Goal: Task Accomplishment & Management: Complete application form

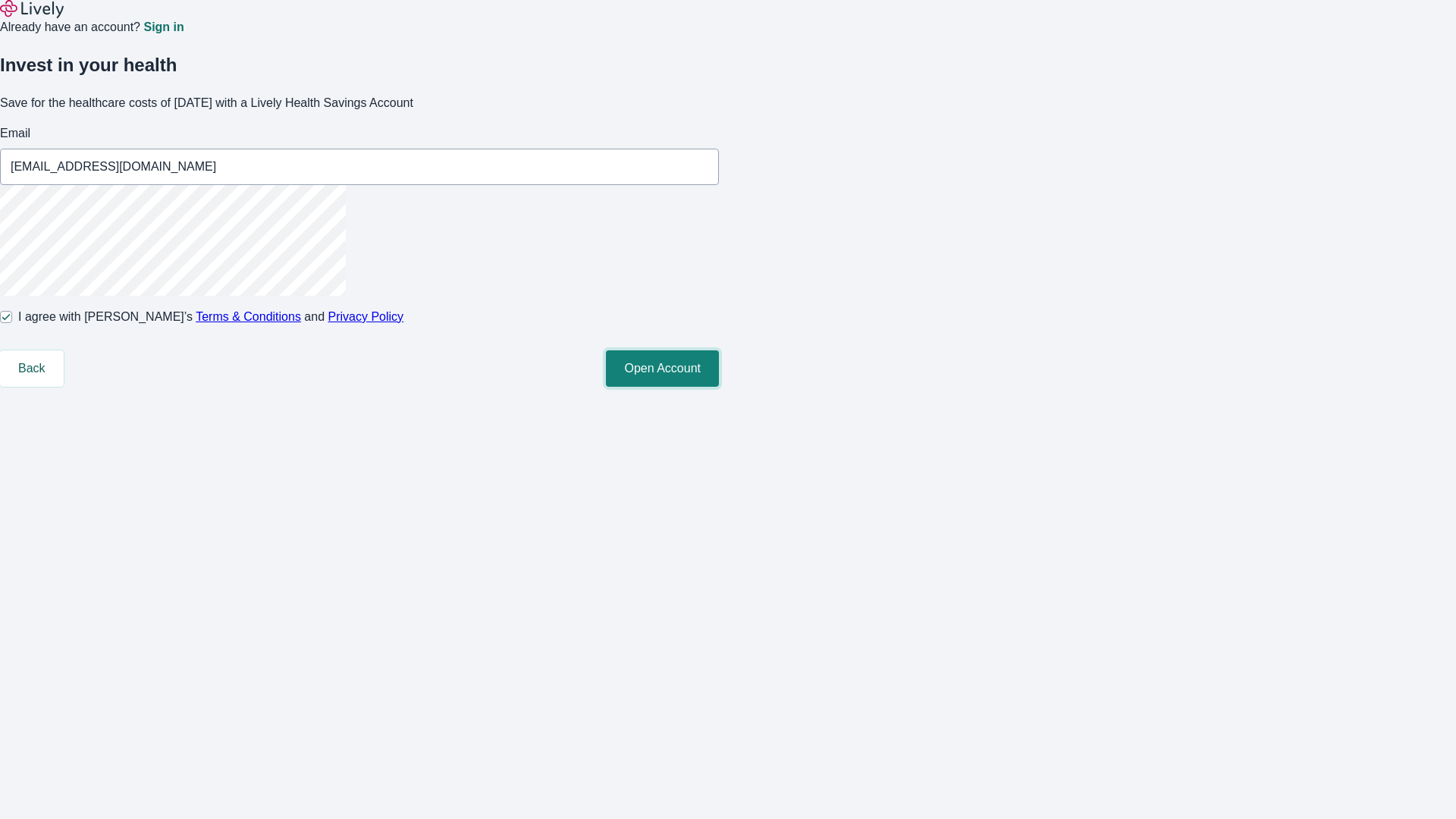
click at [719, 387] on button "Open Account" at bounding box center [663, 368] width 113 height 36
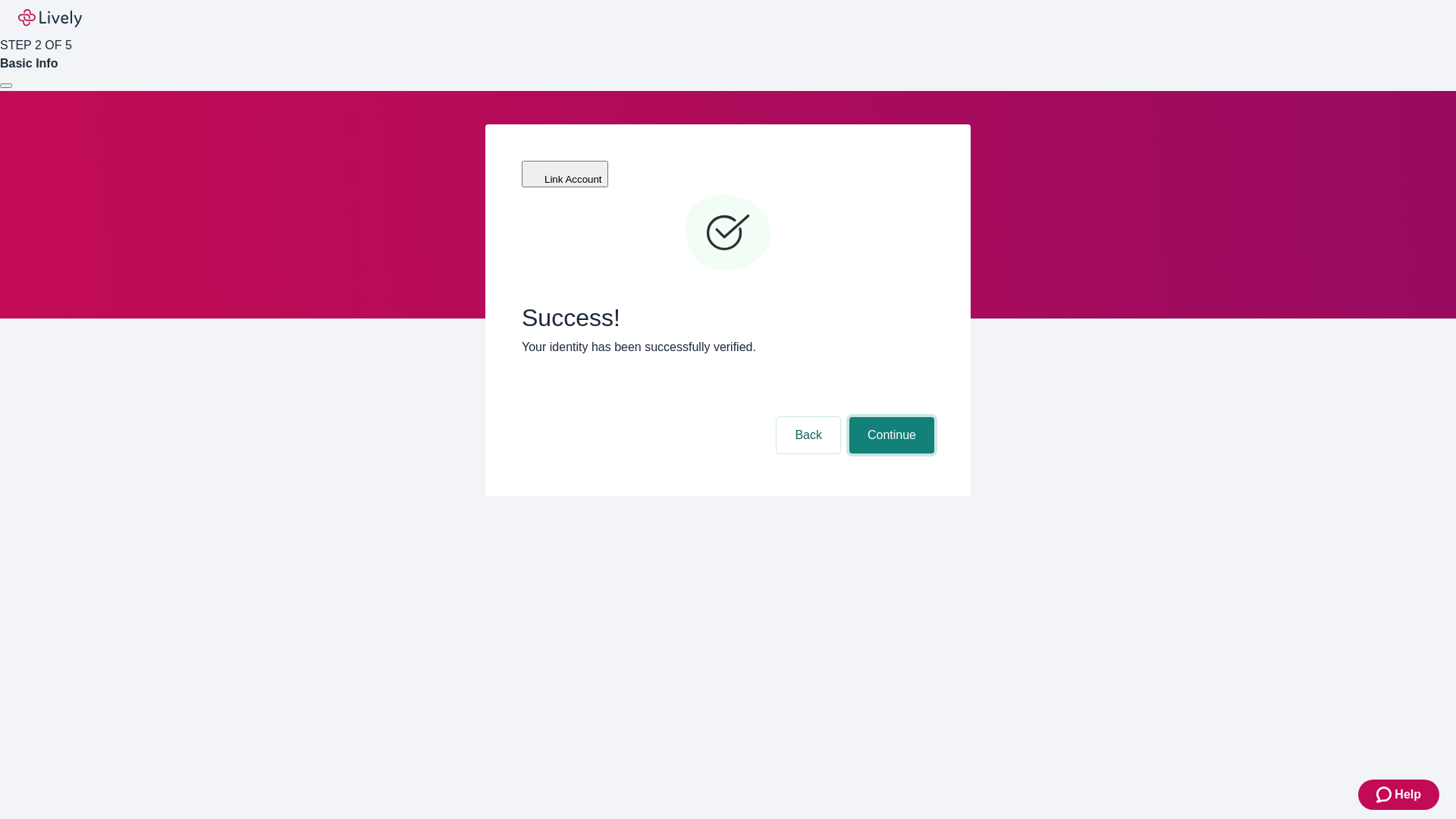
click at [889, 417] on button "Continue" at bounding box center [891, 434] width 85 height 36
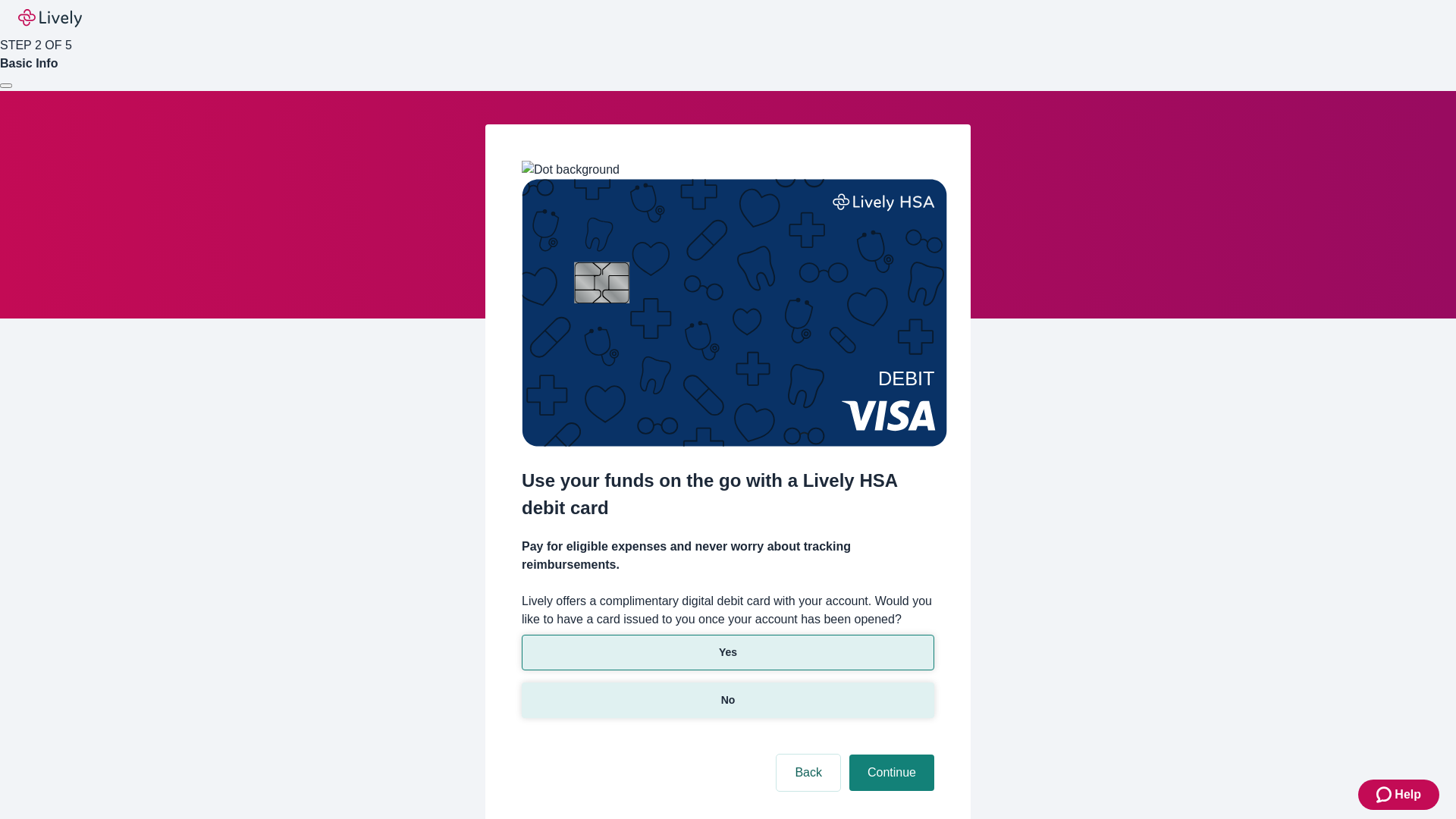
click at [727, 692] on p "No" at bounding box center [728, 700] width 15 height 16
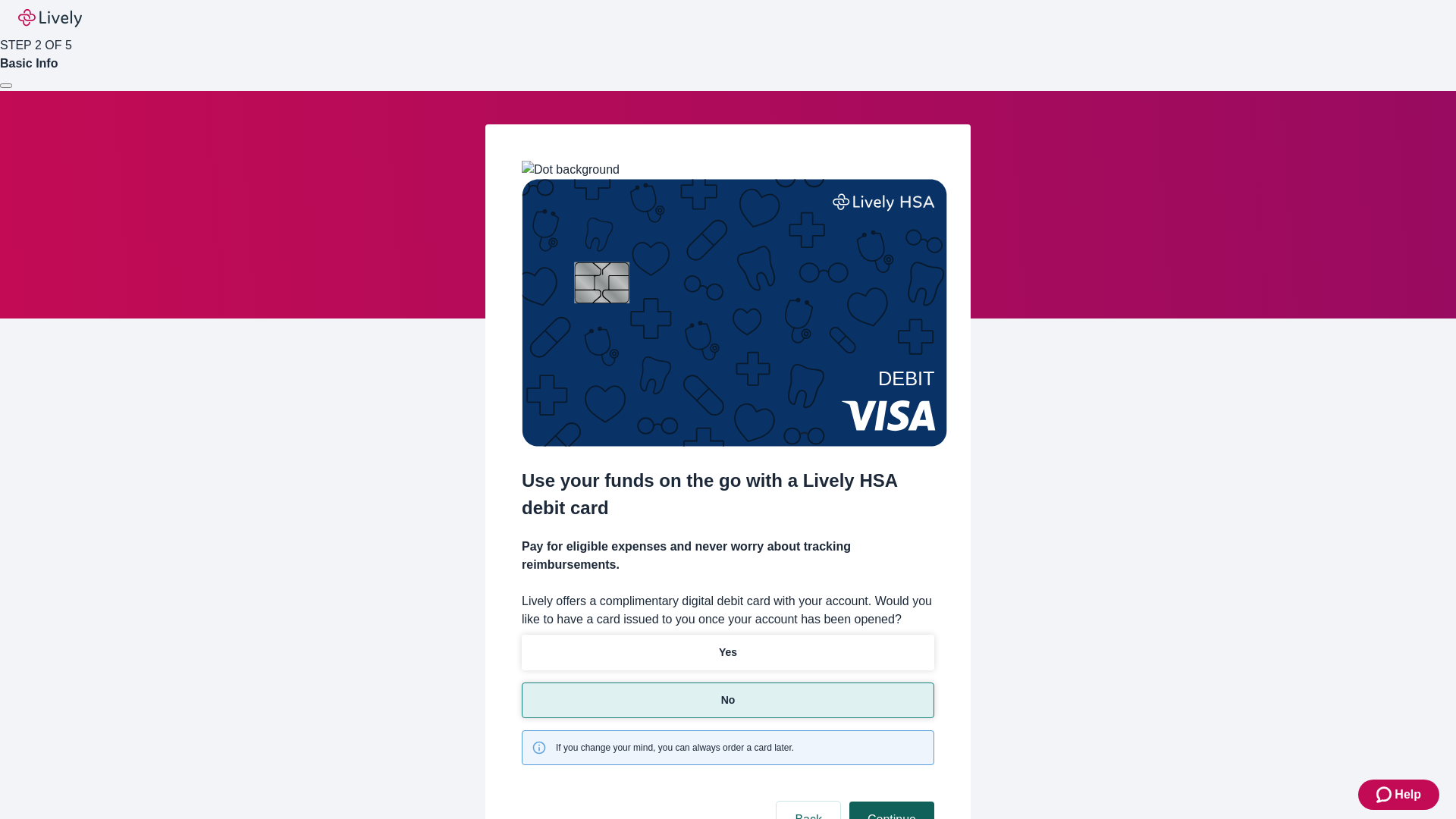
click at [889, 802] on button "Continue" at bounding box center [891, 819] width 85 height 36
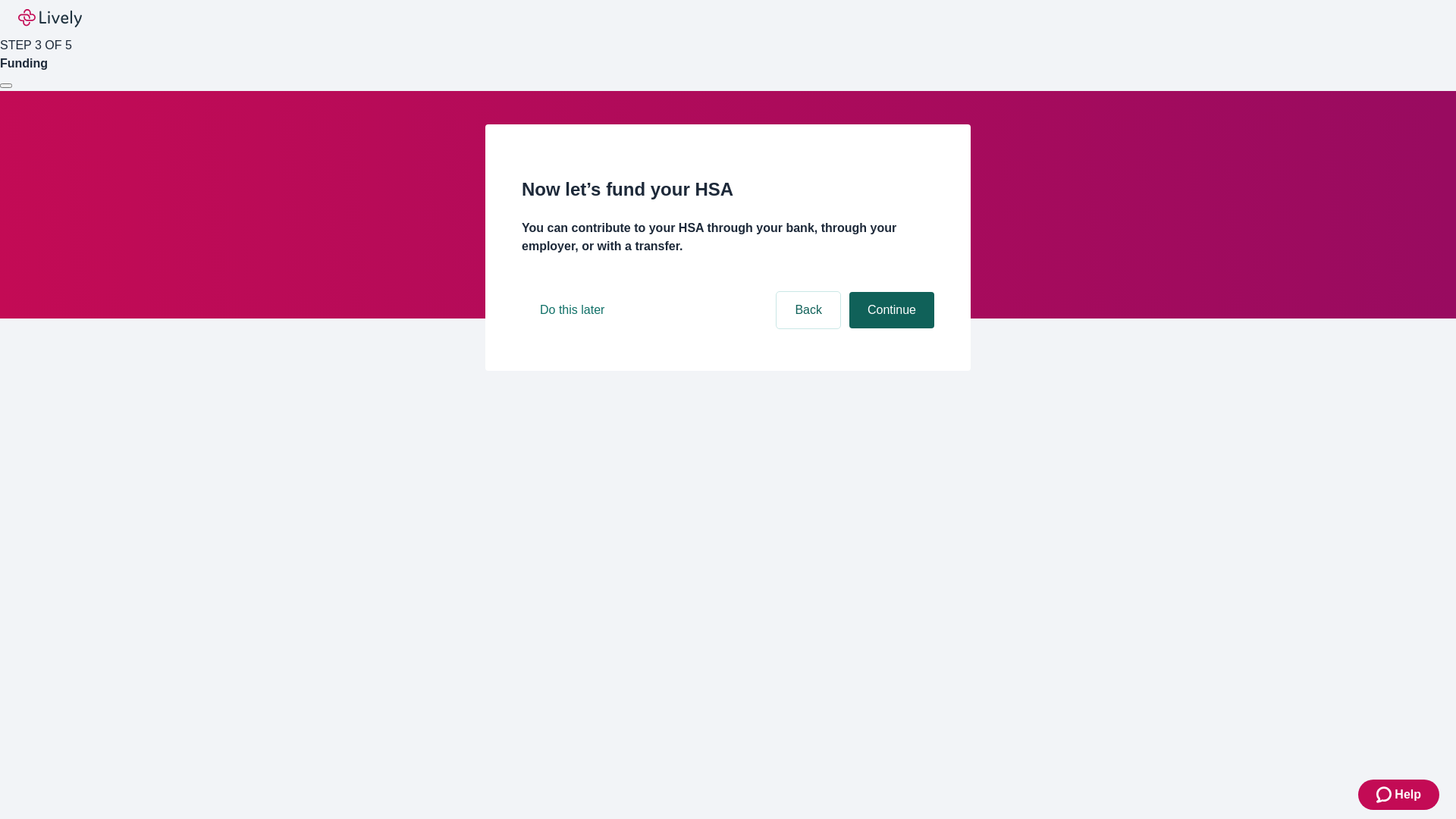
click at [889, 328] on button "Continue" at bounding box center [891, 309] width 85 height 36
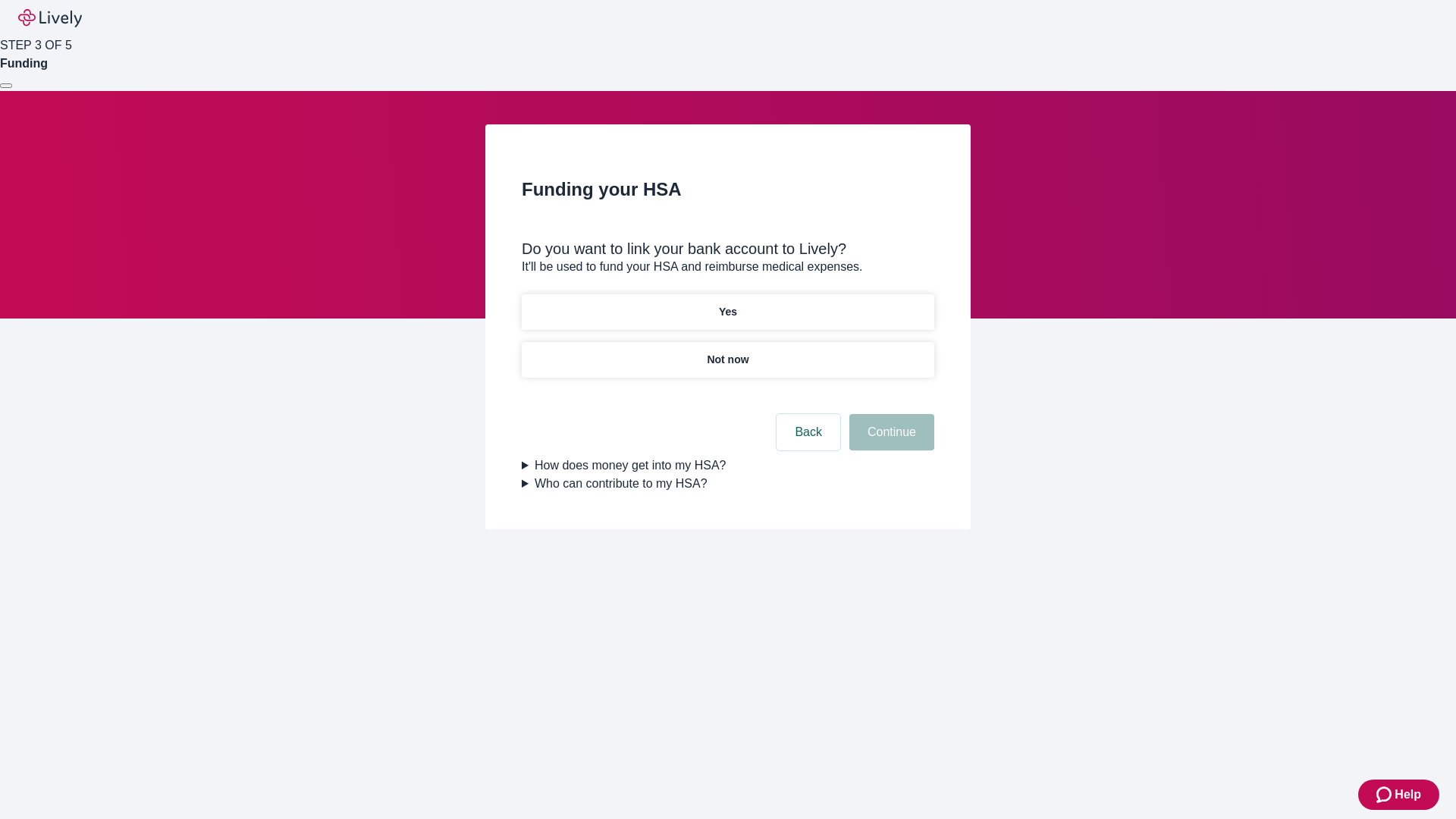
click at [727, 352] on p "Not now" at bounding box center [727, 359] width 42 height 16
click at [889, 441] on button "Continue" at bounding box center [891, 431] width 85 height 36
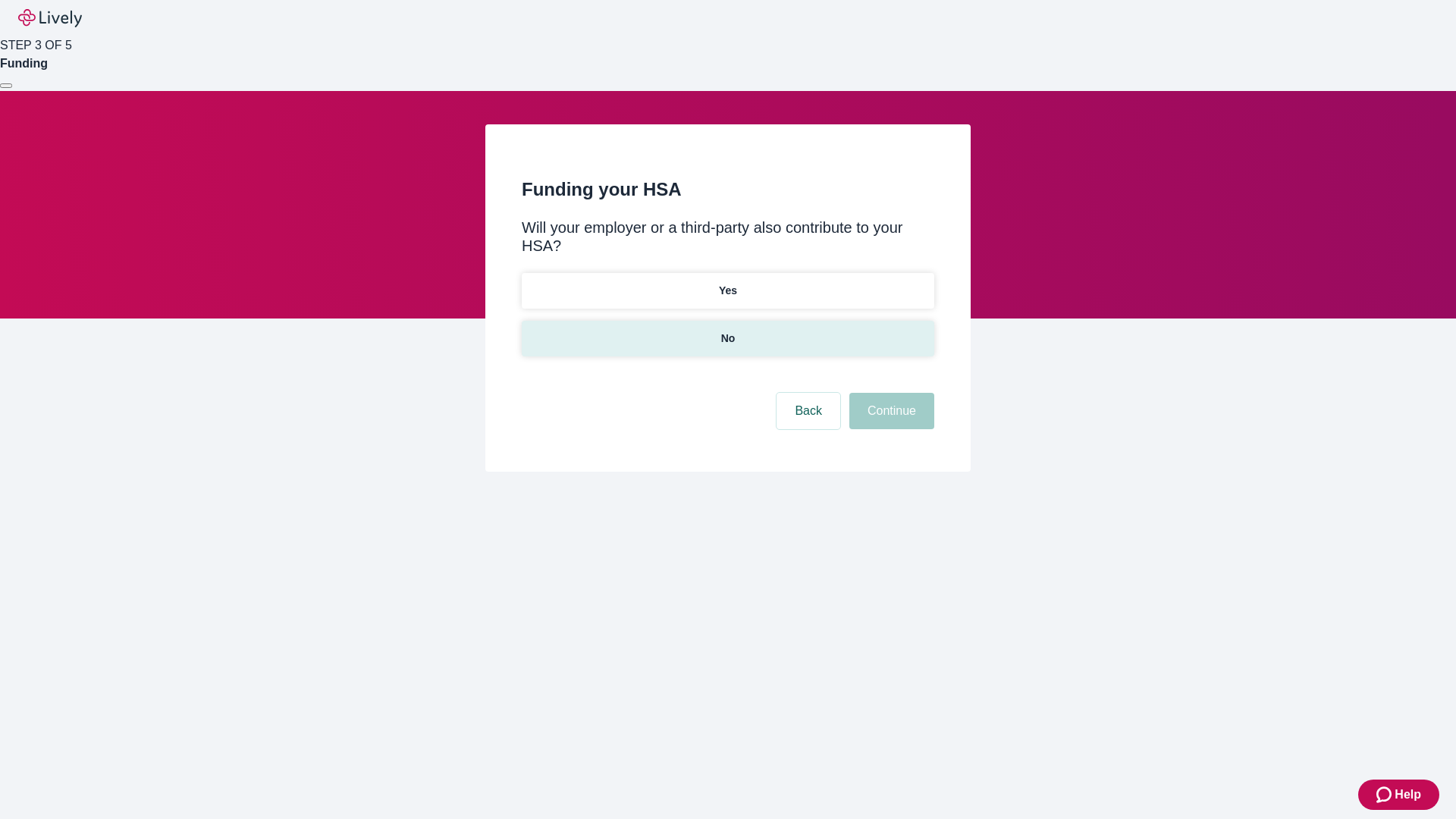
click at [727, 330] on p "No" at bounding box center [728, 338] width 15 height 16
click at [889, 392] on button "Continue" at bounding box center [891, 410] width 85 height 36
